Goal: Transaction & Acquisition: Register for event/course

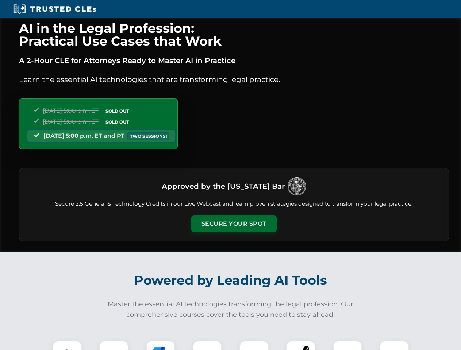
click at [233, 224] on button "Secure Your Spot" at bounding box center [233, 224] width 85 height 17
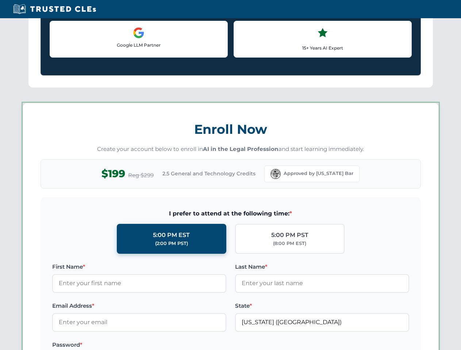
click at [160, 345] on label "Password *" at bounding box center [139, 345] width 174 height 9
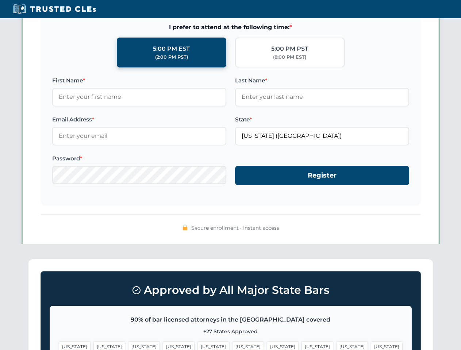
click at [336, 345] on span "[US_STATE]" at bounding box center [352, 346] width 32 height 11
